Goal: Transaction & Acquisition: Purchase product/service

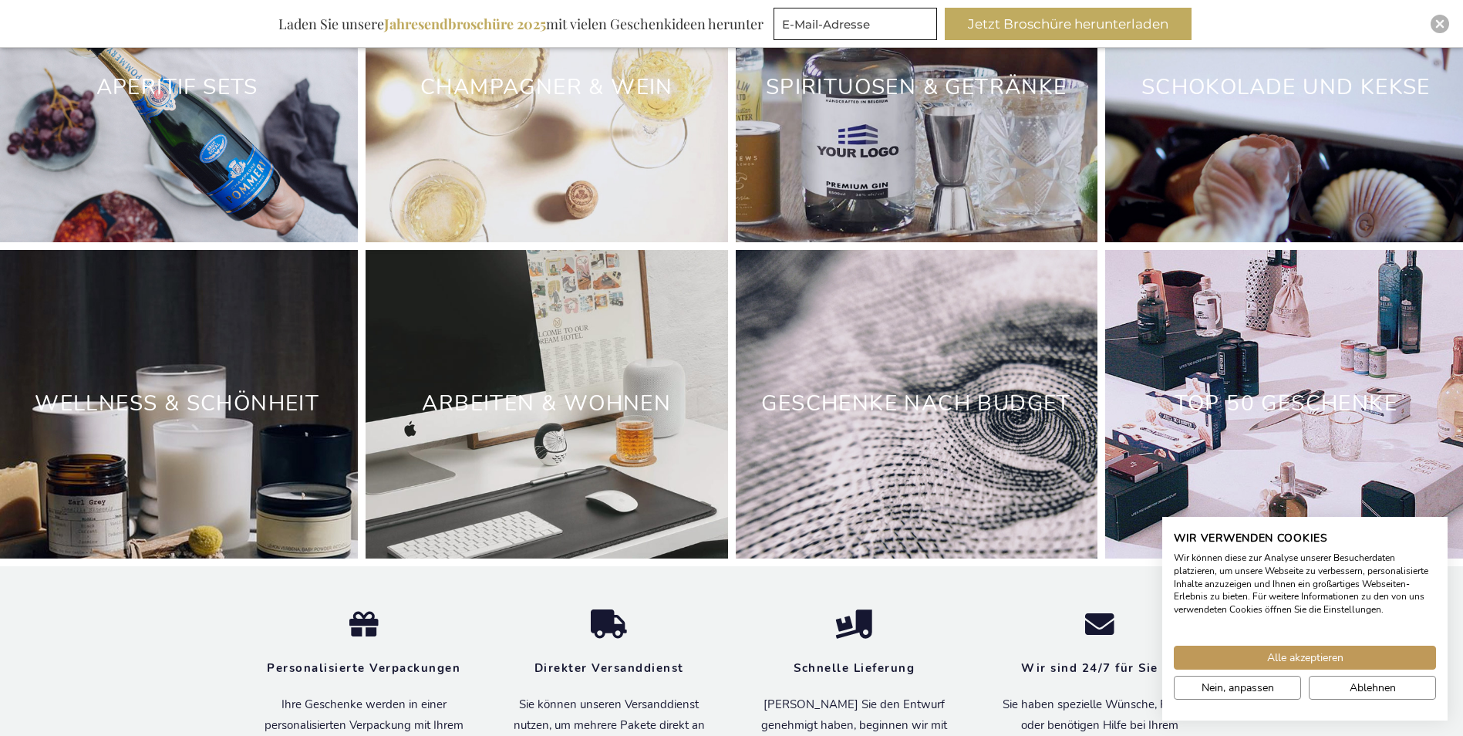
scroll to position [4860, 0]
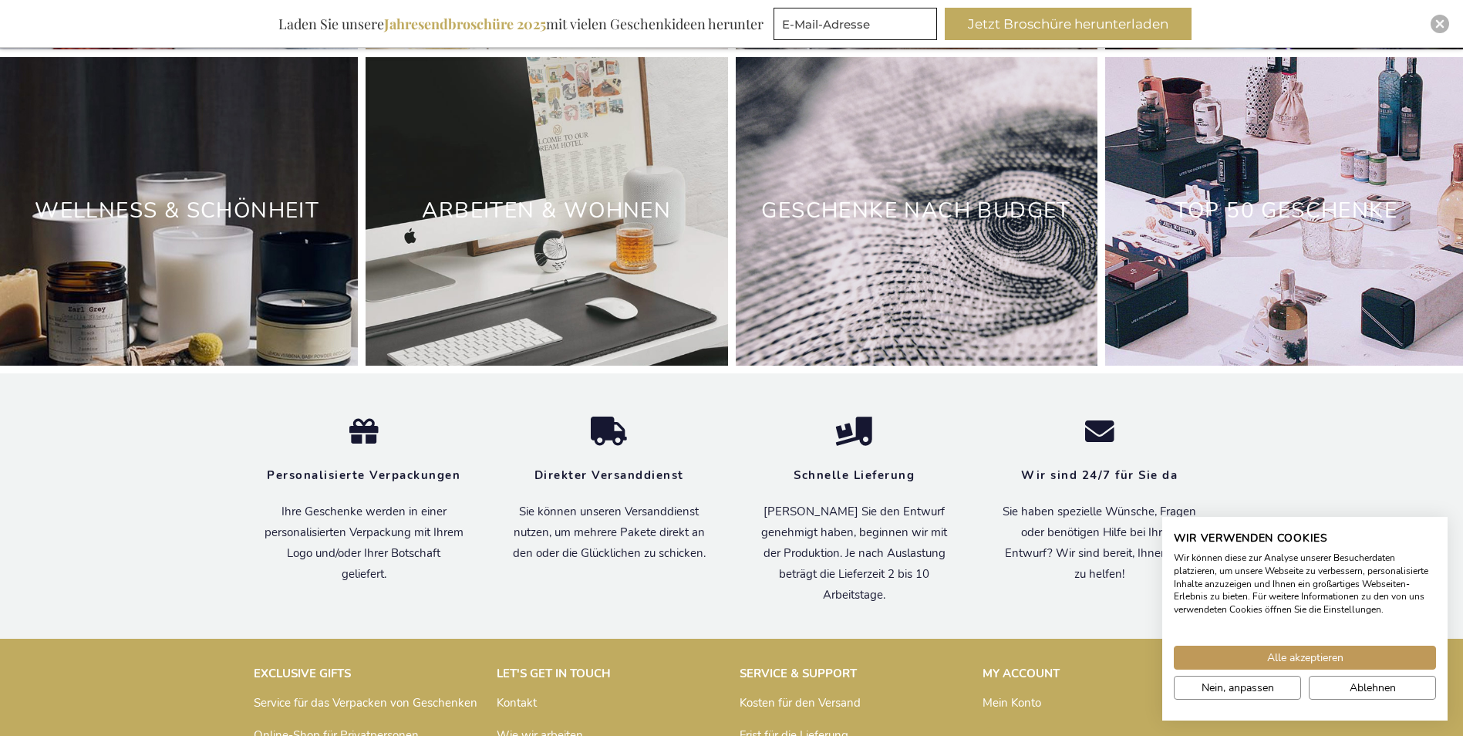
click at [106, 180] on div "Wellness & Schönheit" at bounding box center [177, 211] width 362 height 309
click at [129, 206] on link "Wellness & Schönheit" at bounding box center [177, 210] width 285 height 29
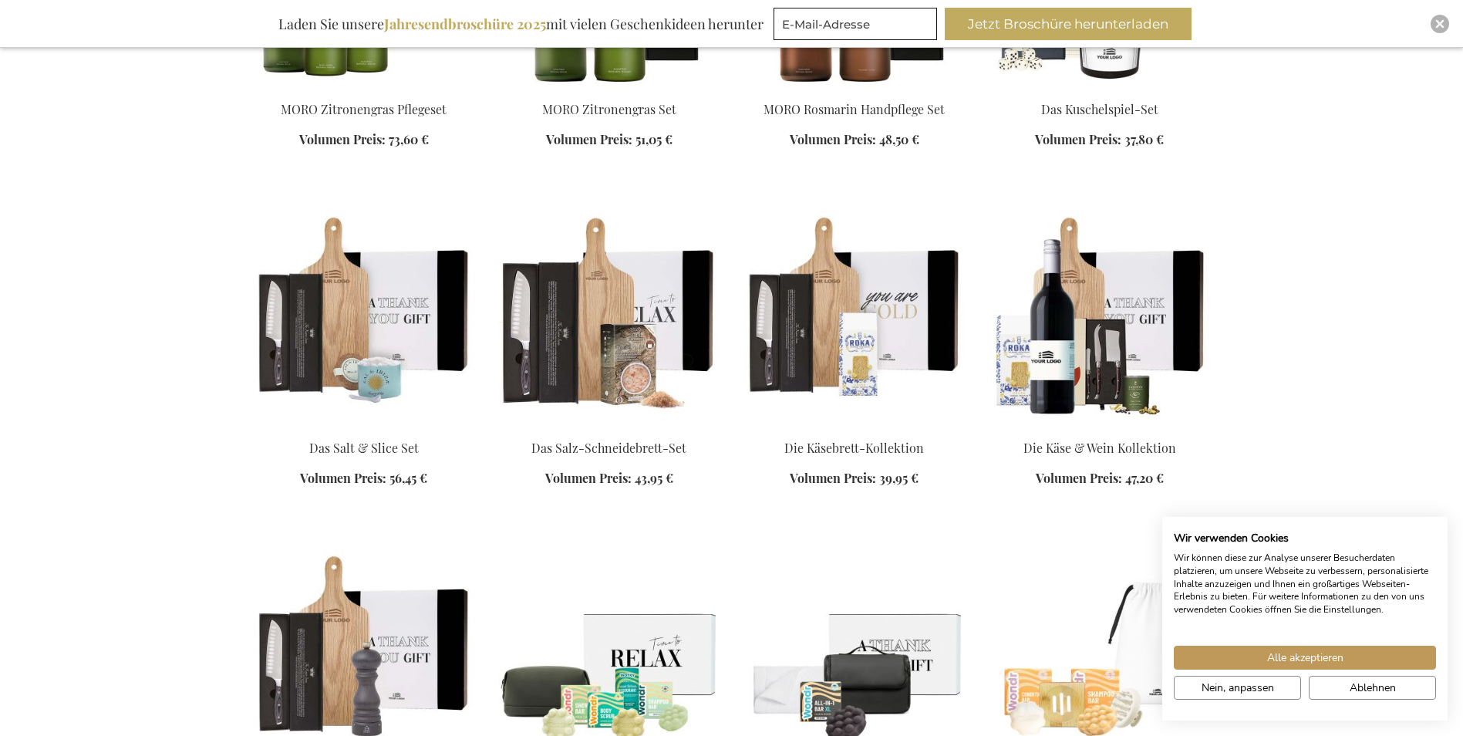
scroll to position [1157, 0]
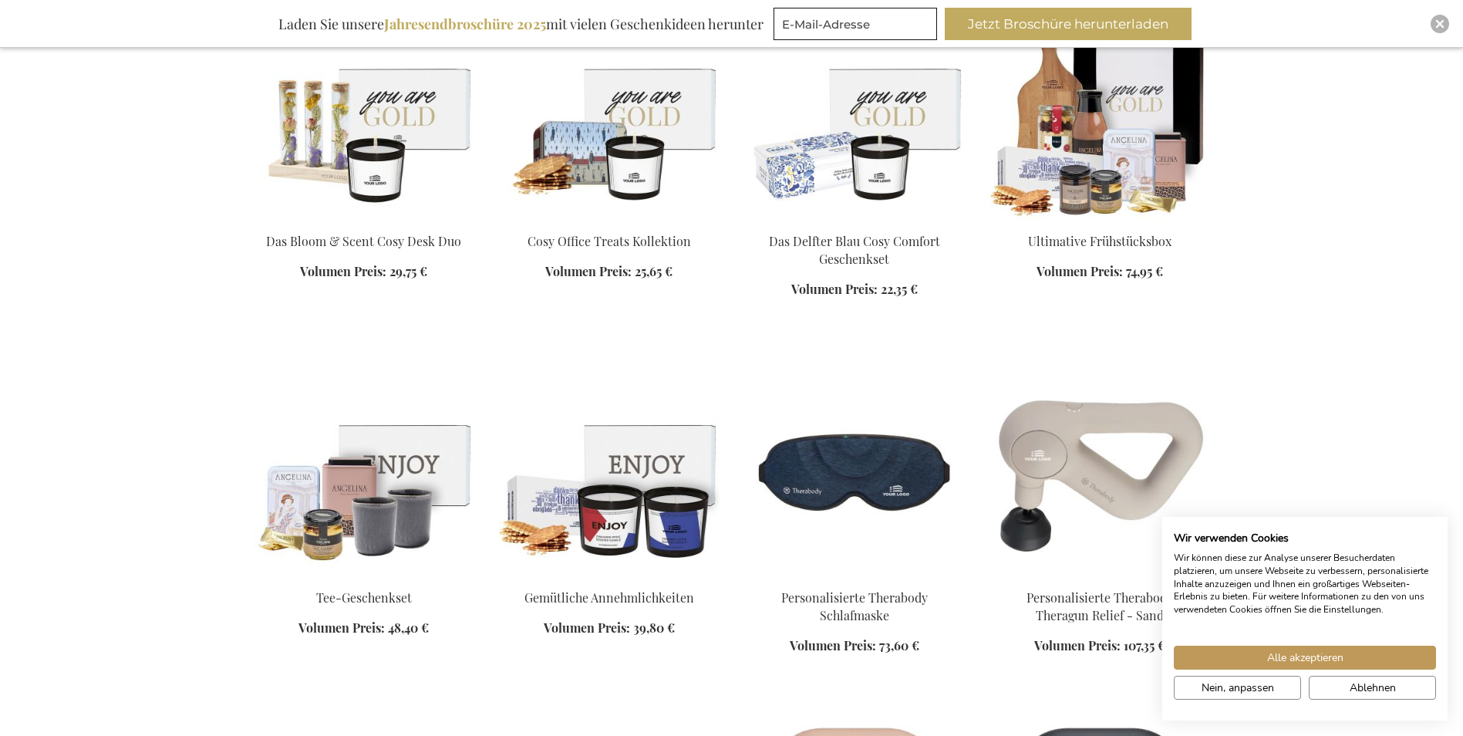
scroll to position [2932, 0]
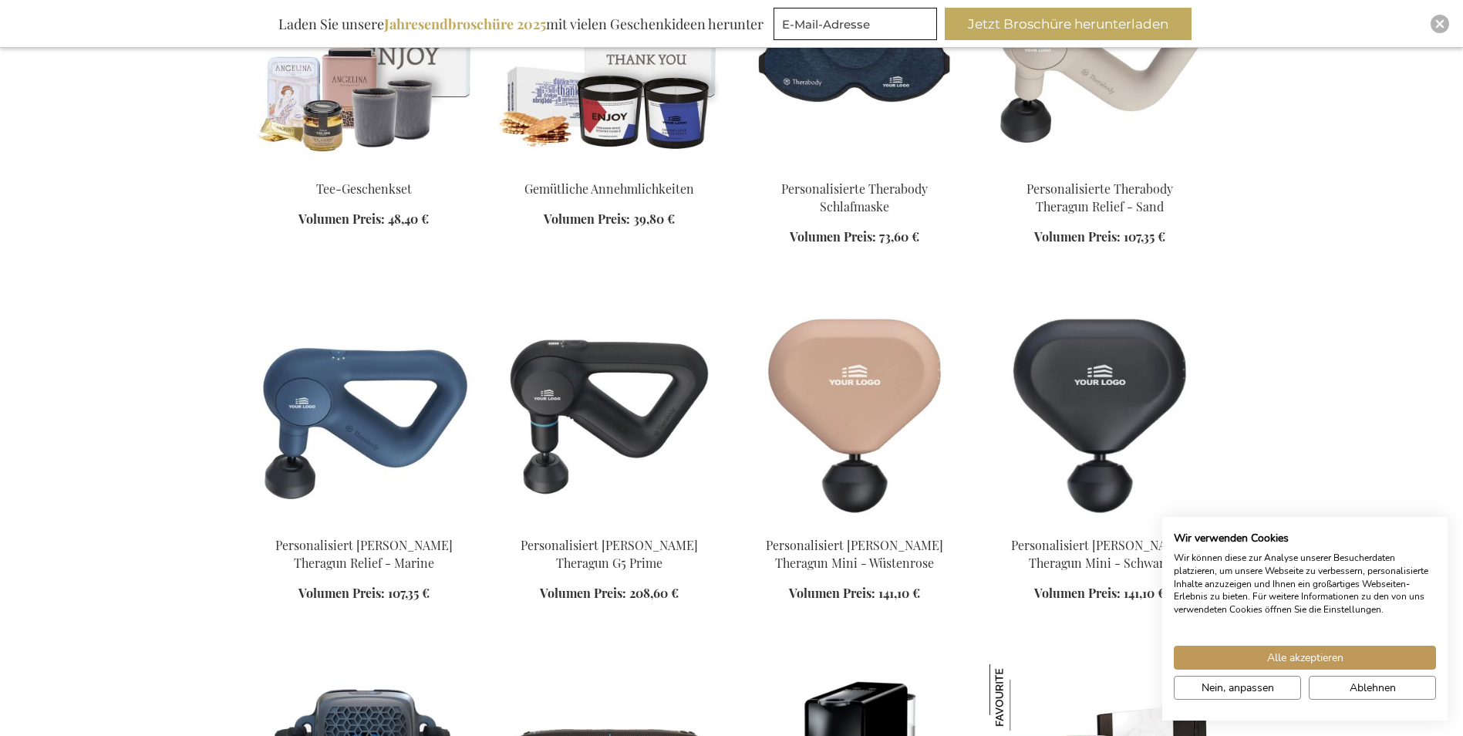
scroll to position [3317, 0]
